Goal: Find specific page/section: Find specific page/section

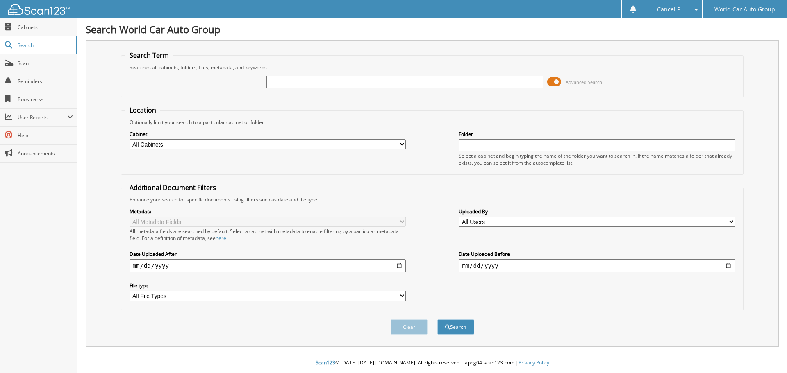
click at [360, 82] on input "text" at bounding box center [404, 82] width 276 height 12
type input "409738"
click at [437, 320] on button "Search" at bounding box center [455, 327] width 37 height 15
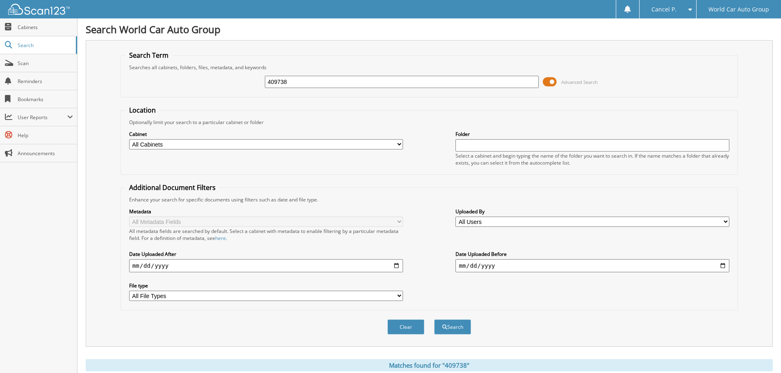
scroll to position [130, 0]
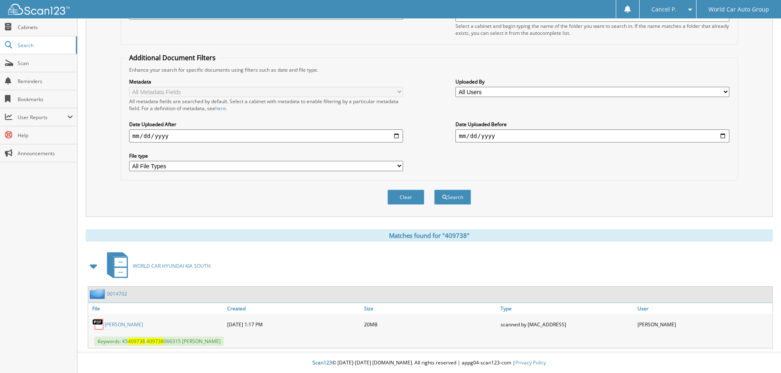
click at [112, 325] on link "[PERSON_NAME]" at bounding box center [123, 324] width 39 height 7
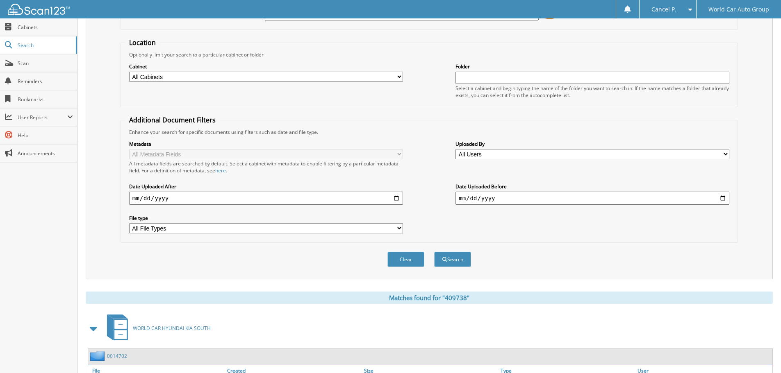
scroll to position [7, 0]
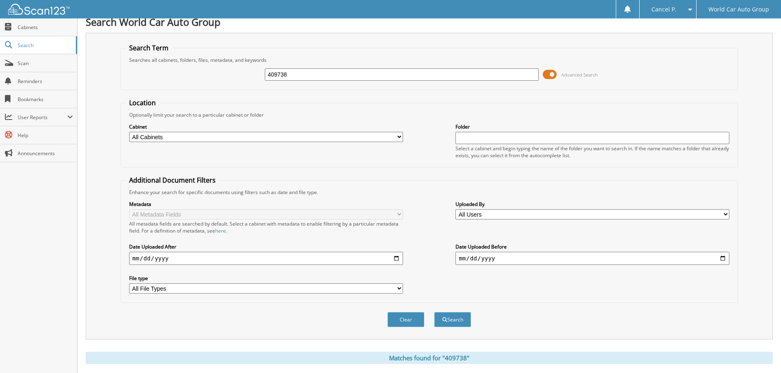
click at [409, 73] on input "409738" at bounding box center [402, 74] width 274 height 12
type input "164697"
click at [434, 312] on button "Search" at bounding box center [452, 319] width 37 height 15
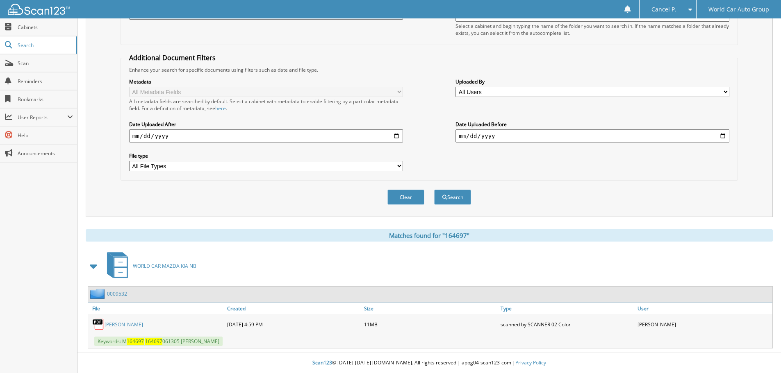
click at [132, 325] on link "CARLOS HEREDIA JR" at bounding box center [123, 324] width 39 height 7
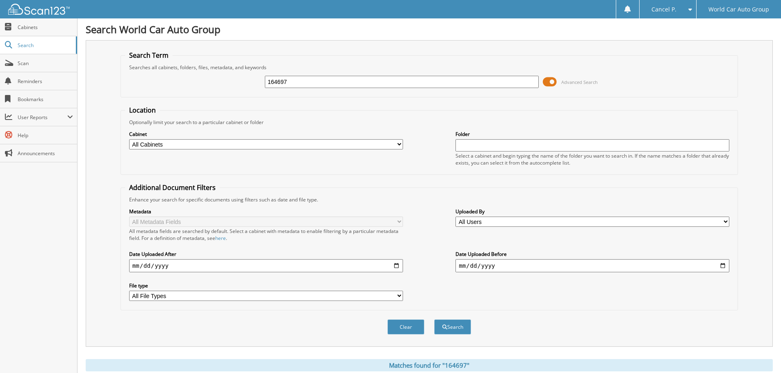
click at [355, 79] on input "164697" at bounding box center [402, 82] width 274 height 12
type input "036353"
click at [434, 320] on button "Search" at bounding box center [452, 327] width 37 height 15
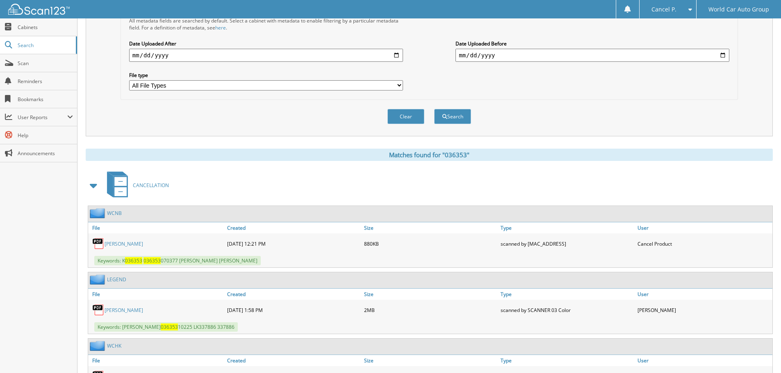
scroll to position [328, 0]
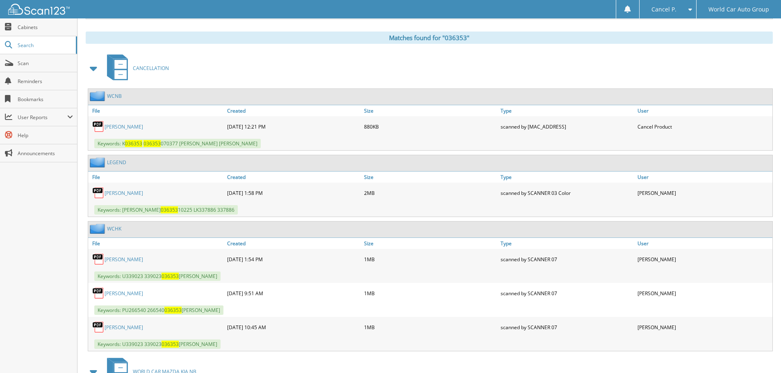
click at [125, 125] on link "SYED HUSSAIN" at bounding box center [123, 126] width 39 height 7
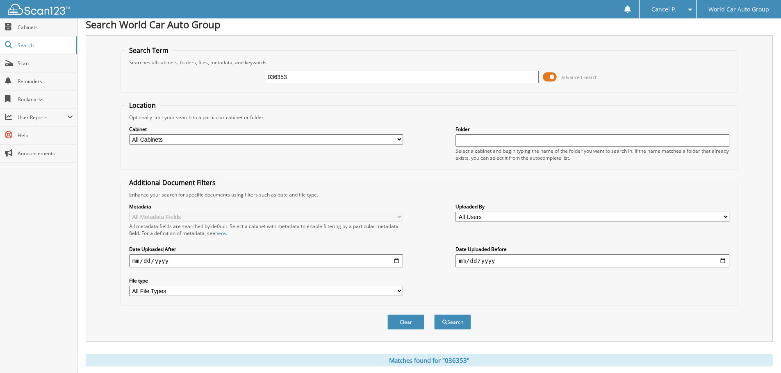
scroll to position [0, 0]
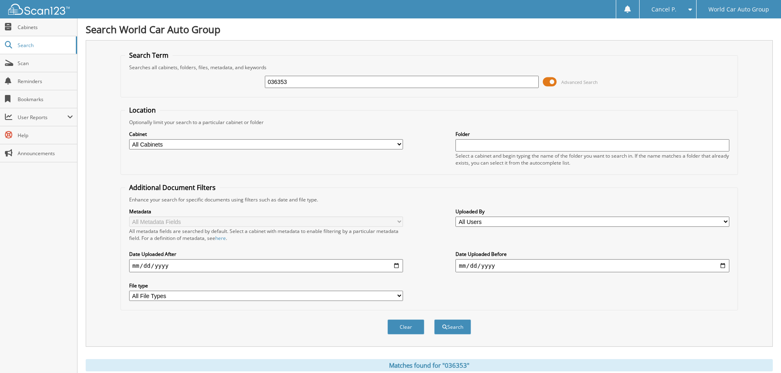
click at [318, 86] on input "036353" at bounding box center [402, 82] width 274 height 12
type input "830778"
click at [434, 320] on button "Search" at bounding box center [452, 327] width 37 height 15
click at [357, 90] on div "830778 Advanced Search" at bounding box center [429, 82] width 608 height 22
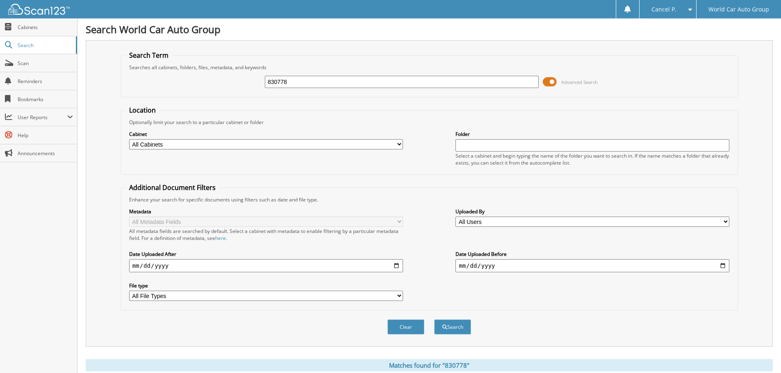
click at [357, 82] on input "830778" at bounding box center [402, 82] width 274 height 12
type input "254842"
click at [434, 320] on button "Search" at bounding box center [452, 327] width 37 height 15
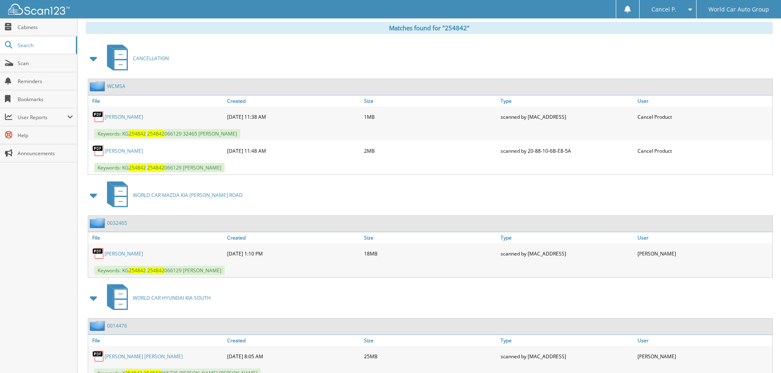
scroll to position [329, 0]
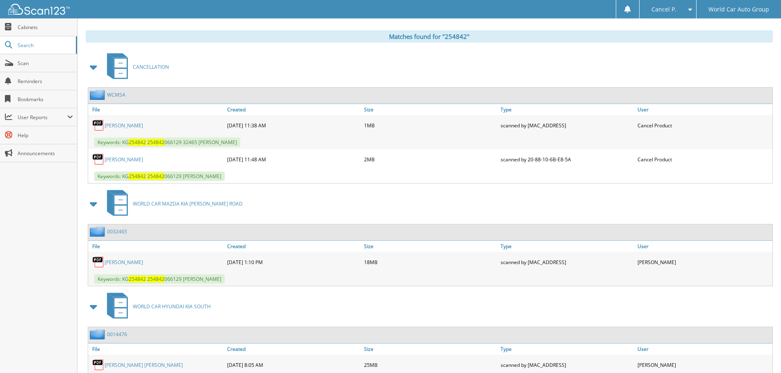
click at [525, 210] on div "WORLD CAR MAZDA KIA [PERSON_NAME] ROAD" at bounding box center [429, 204] width 687 height 32
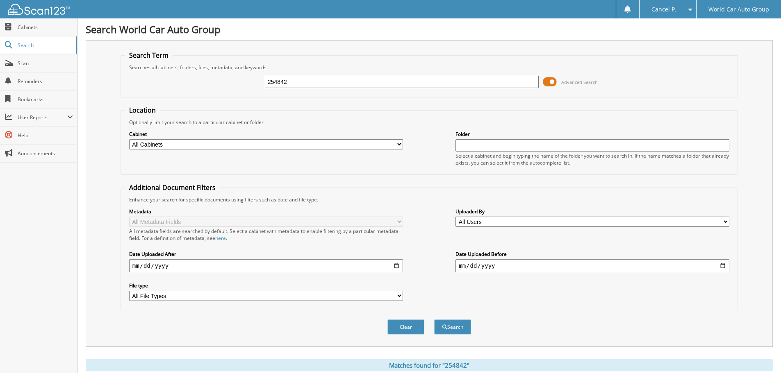
click at [325, 78] on input "254842" at bounding box center [402, 82] width 274 height 12
type input "405726"
click at [434, 320] on button "Search" at bounding box center [452, 327] width 37 height 15
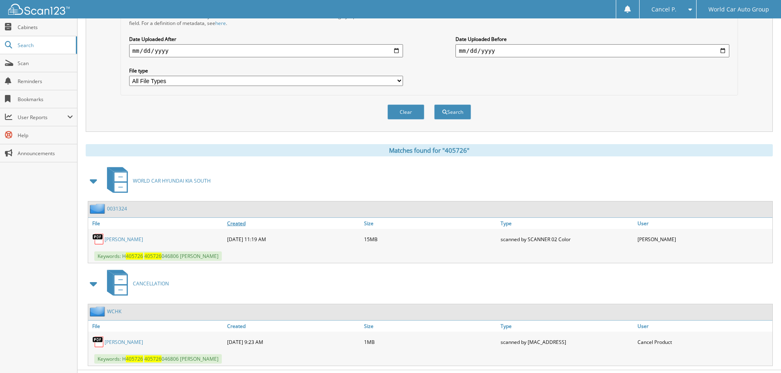
scroll to position [233, 0]
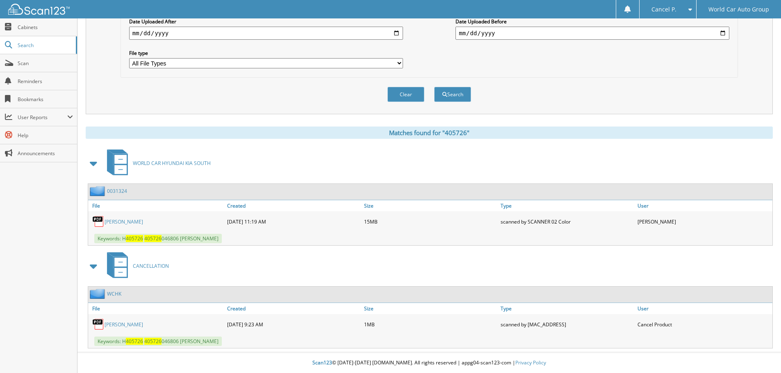
click at [117, 325] on link "IRENE SANCHEZ" at bounding box center [123, 324] width 39 height 7
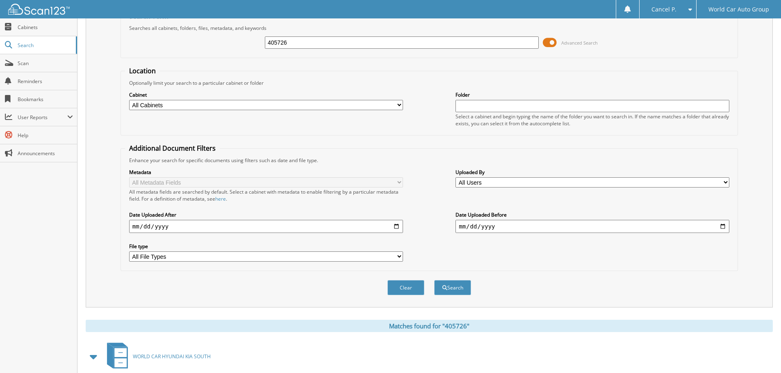
scroll to position [0, 0]
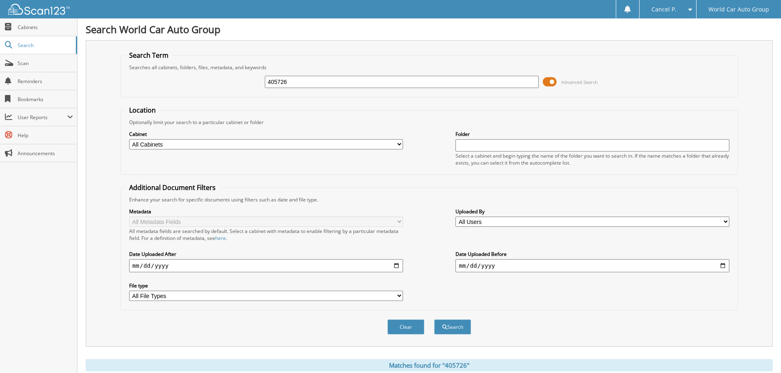
click at [335, 81] on input "405726" at bounding box center [402, 82] width 274 height 12
type input "677523"
click at [434, 320] on button "Search" at bounding box center [452, 327] width 37 height 15
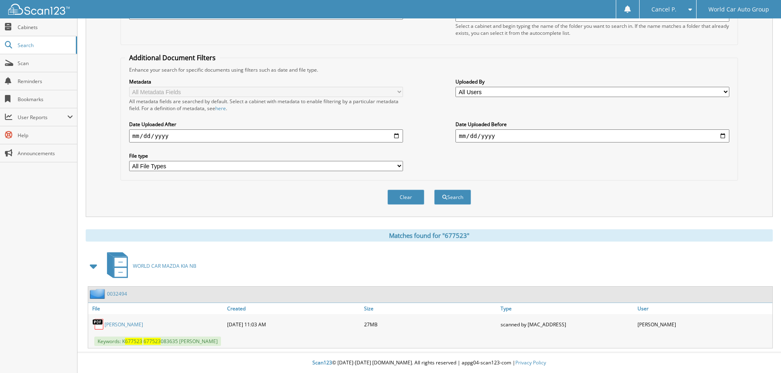
click at [137, 327] on link "[PERSON_NAME]" at bounding box center [123, 324] width 39 height 7
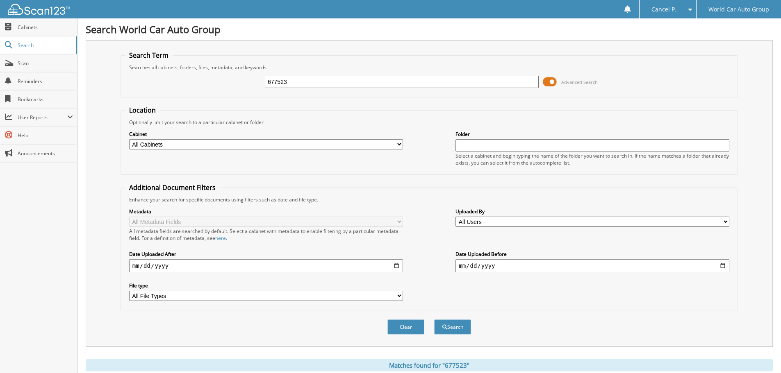
scroll to position [130, 0]
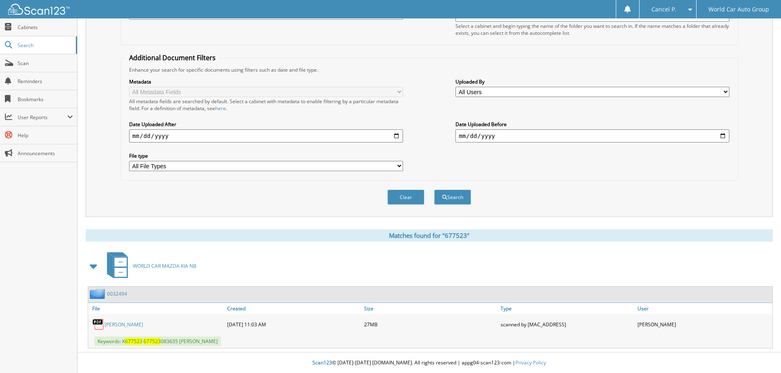
click at [139, 324] on link "KAY ELLEN FOSTER" at bounding box center [123, 324] width 39 height 7
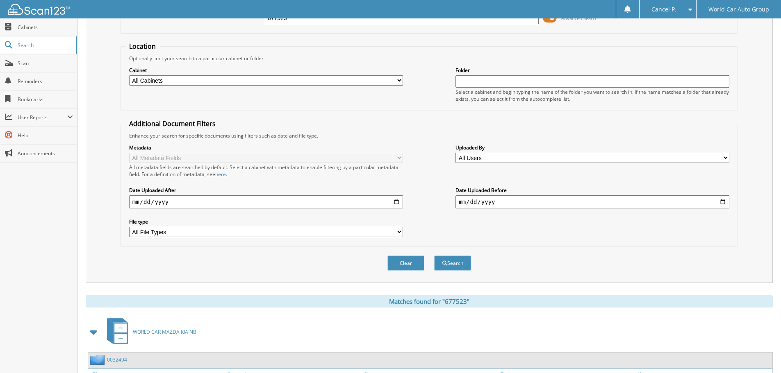
scroll to position [0, 0]
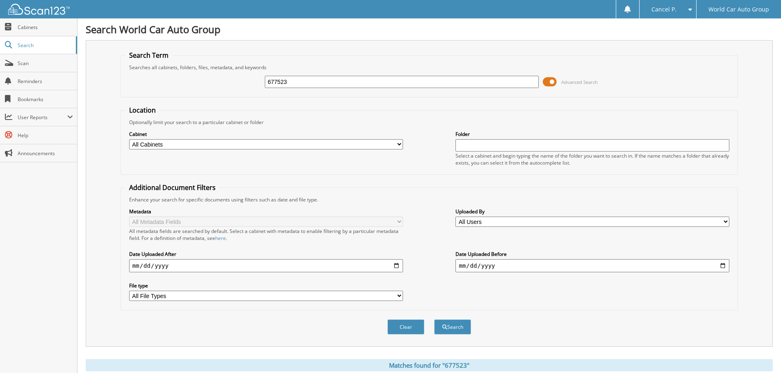
click at [356, 82] on input "677523" at bounding box center [402, 82] width 274 height 12
type input "409738"
click at [434, 320] on button "Search" at bounding box center [452, 327] width 37 height 15
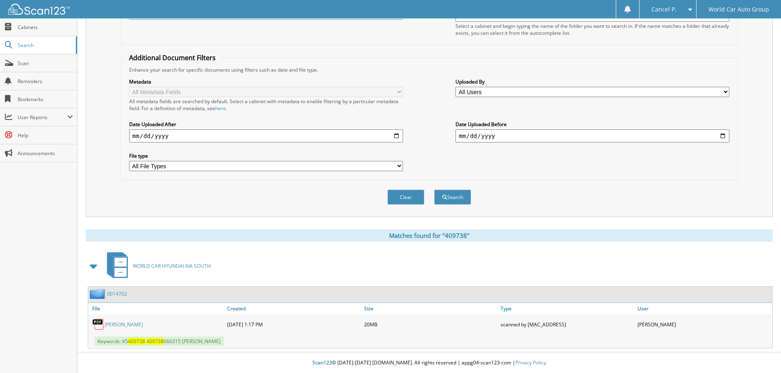
click at [143, 324] on link "[PERSON_NAME]" at bounding box center [123, 324] width 39 height 7
click at [129, 325] on link "[PERSON_NAME]" at bounding box center [123, 324] width 39 height 7
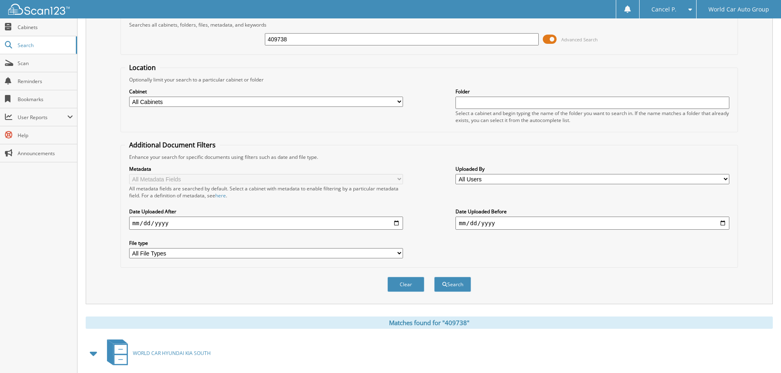
scroll to position [0, 0]
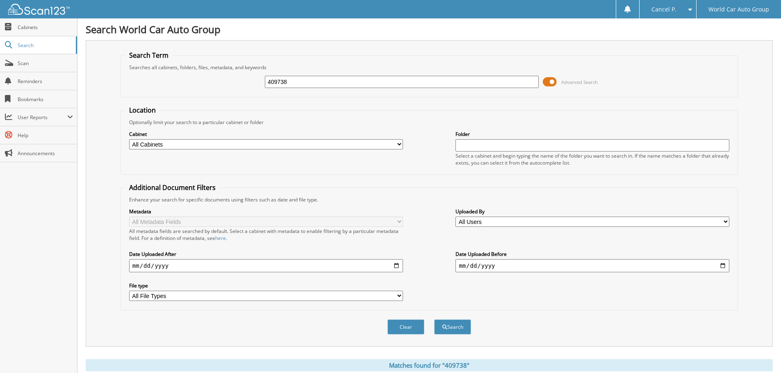
click at [322, 83] on input "409738" at bounding box center [402, 82] width 274 height 12
type input "164697"
click at [434, 320] on button "Search" at bounding box center [452, 327] width 37 height 15
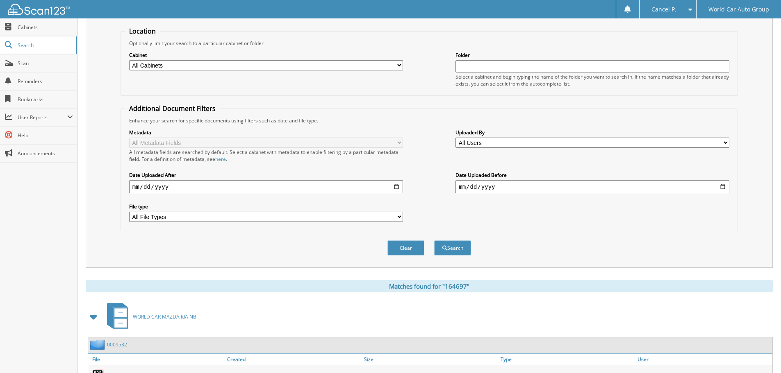
scroll to position [130, 0]
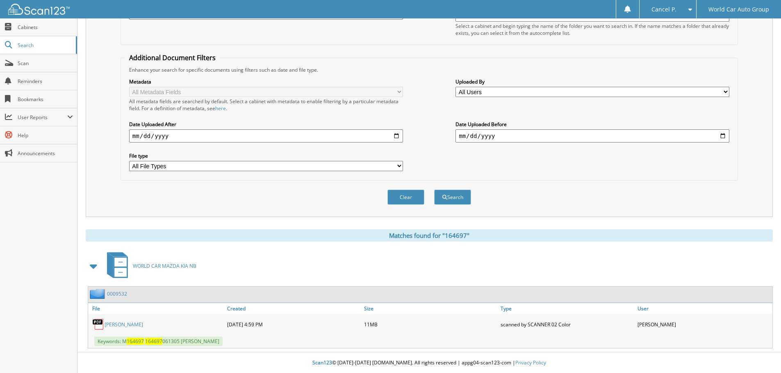
click at [122, 323] on link "CARLOS HEREDIA JR" at bounding box center [123, 324] width 39 height 7
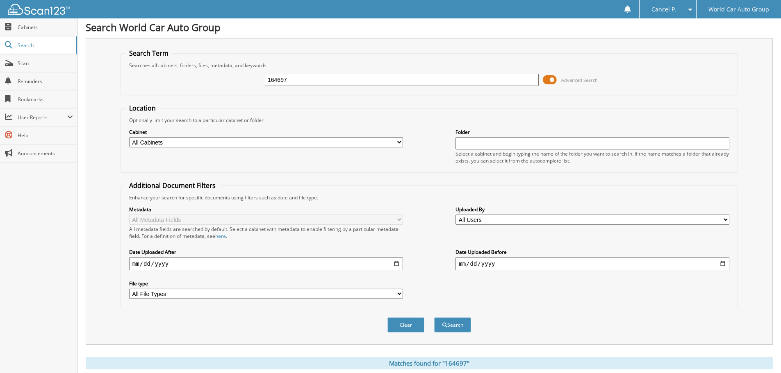
scroll to position [0, 0]
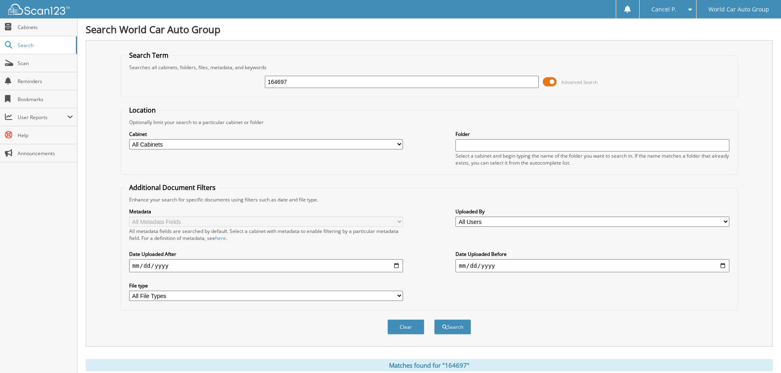
click at [361, 89] on div "164697 Advanced Search" at bounding box center [429, 82] width 608 height 22
click at [366, 83] on input "164697" at bounding box center [402, 82] width 274 height 12
type input "830778"
click at [434, 320] on button "Search" at bounding box center [452, 327] width 37 height 15
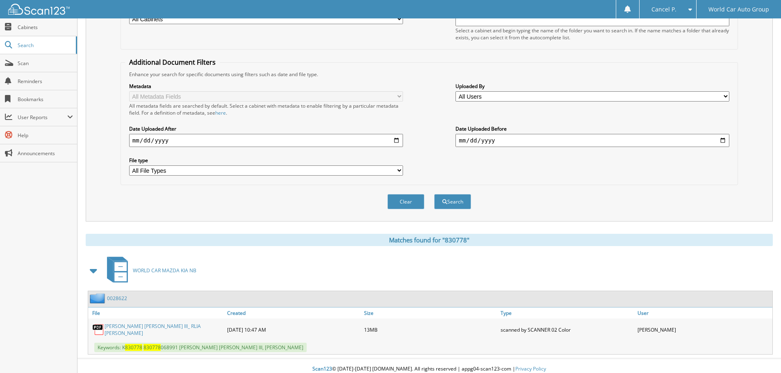
scroll to position [130, 0]
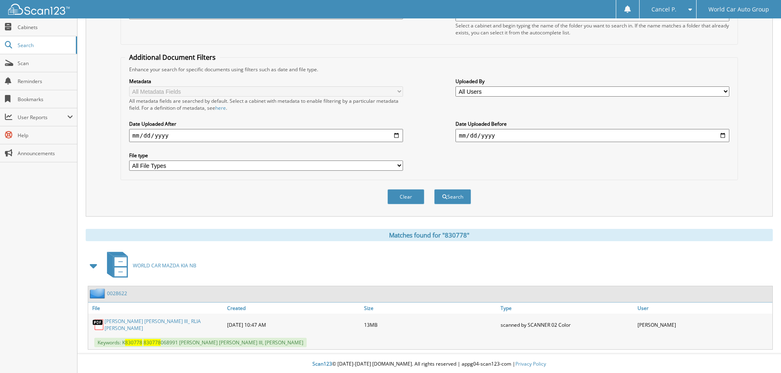
click at [170, 325] on link "GEORGE DOYLE FLEURY III_ RLIA FLEURY" at bounding box center [163, 325] width 118 height 14
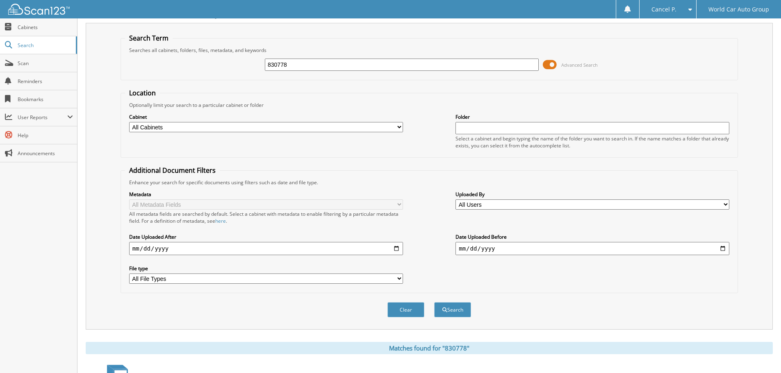
scroll to position [0, 0]
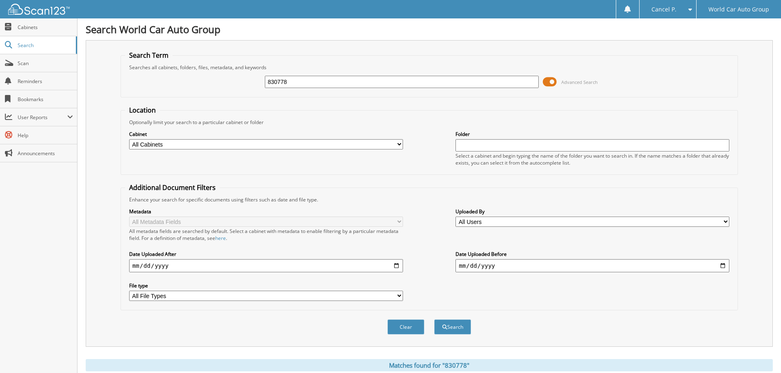
click at [331, 80] on input "830778" at bounding box center [402, 82] width 274 height 12
type input "405726"
click at [434, 320] on button "Search" at bounding box center [452, 327] width 37 height 15
click at [385, 86] on input "405726" at bounding box center [402, 82] width 274 height 12
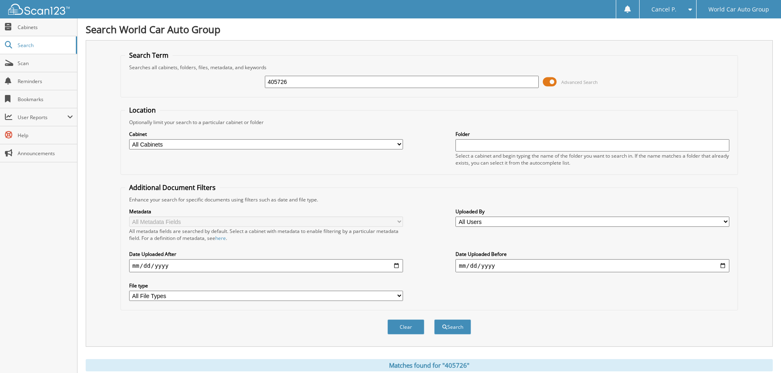
click at [385, 86] on input "405726" at bounding box center [402, 82] width 274 height 12
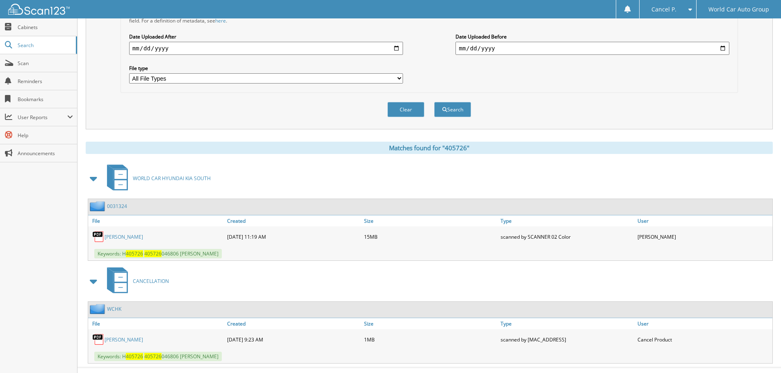
scroll to position [233, 0]
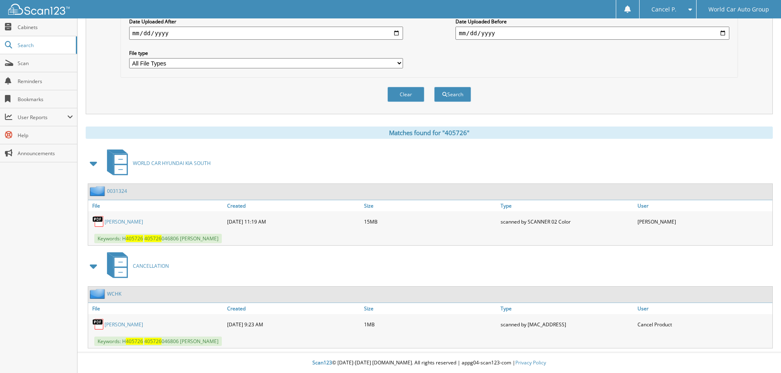
click at [127, 324] on link "[PERSON_NAME]" at bounding box center [123, 324] width 39 height 7
